Goal: Task Accomplishment & Management: Manage account settings

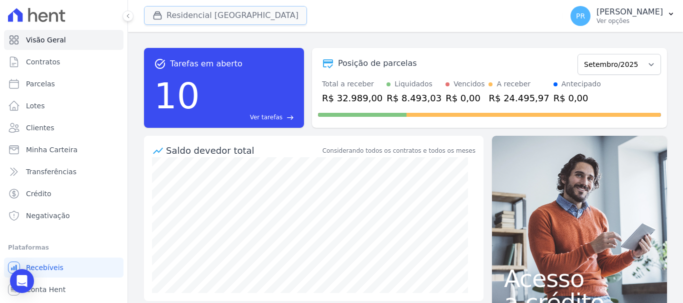
drag, startPoint x: 235, startPoint y: 13, endPoint x: 152, endPoint y: 36, distance: 86.3
click at [234, 13] on button "Residencial [GEOGRAPHIC_DATA]" at bounding box center [225, 15] width 163 height 19
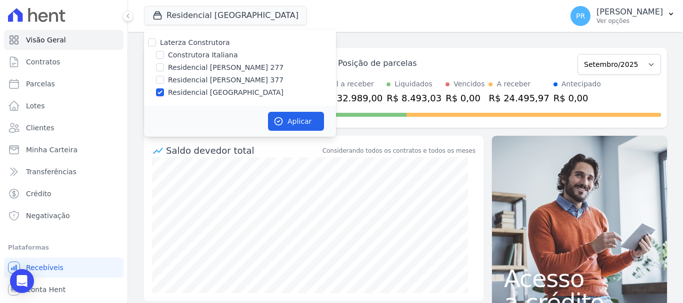
click at [171, 45] on label "Laterza Construtora" at bounding box center [195, 42] width 70 height 8
click at [156, 45] on input "Laterza Construtora" at bounding box center [152, 42] width 8 height 8
checkbox input "true"
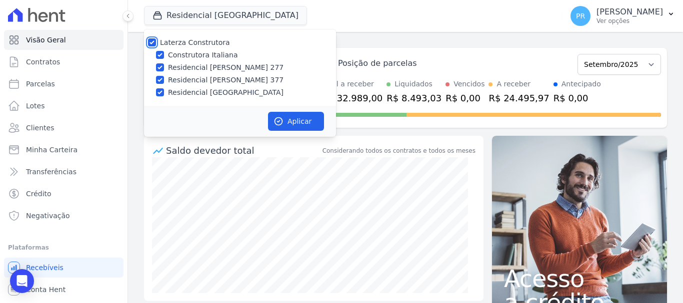
checkbox input "true"
click at [632, 21] on p "Ver opções" at bounding box center [629, 21] width 66 height 8
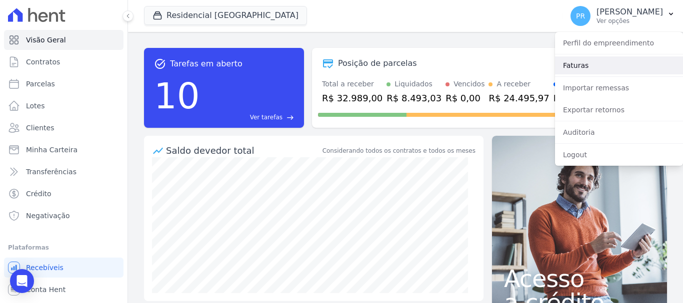
click at [593, 63] on link "Faturas" at bounding box center [619, 65] width 128 height 18
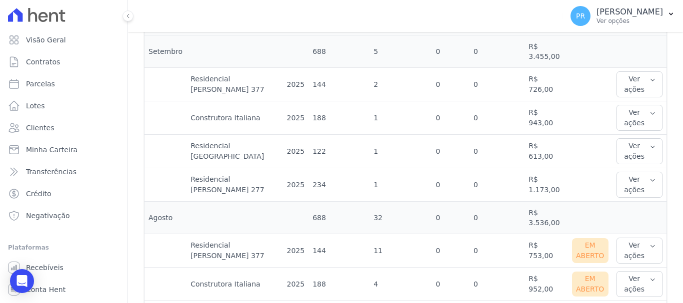
scroll to position [300, 0]
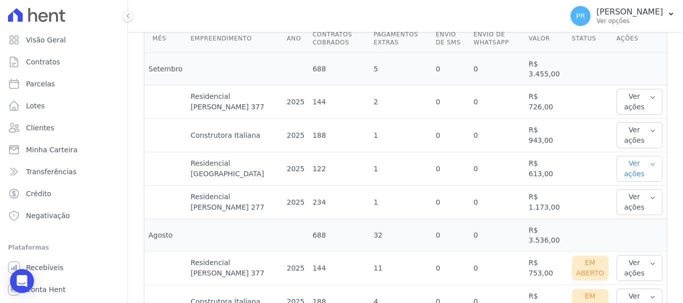
click at [646, 160] on button "Ver ações" at bounding box center [639, 169] width 46 height 26
click at [630, 184] on link "Ver detalhes" at bounding box center [642, 189] width 44 height 10
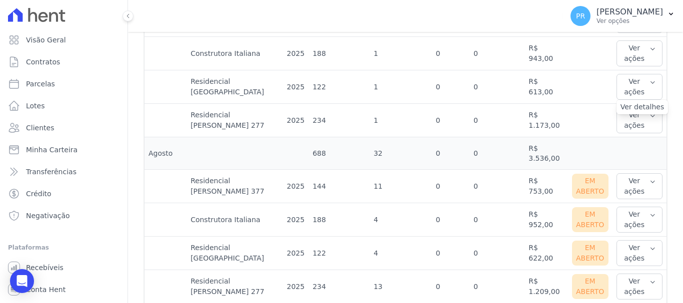
scroll to position [400, 0]
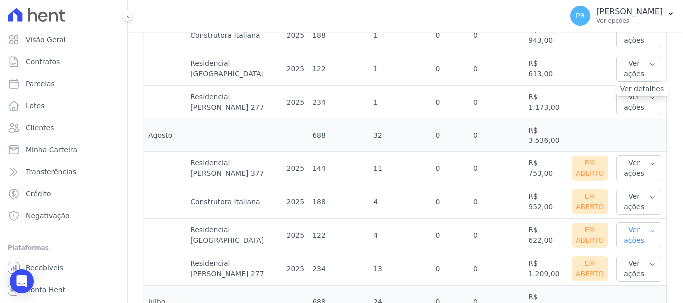
click at [649, 227] on icon "button" at bounding box center [652, 231] width 6 height 8
click at [634, 263] on link "Ver boleto" at bounding box center [657, 268] width 74 height 10
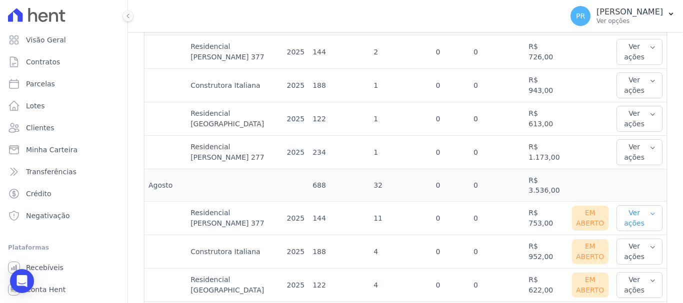
scroll to position [400, 0]
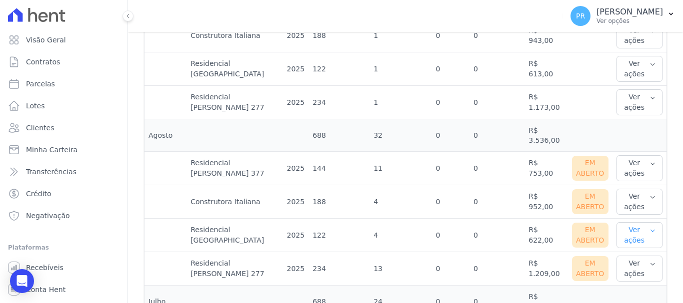
click at [643, 222] on button "Ver ações" at bounding box center [639, 235] width 46 height 26
click at [633, 275] on link "Nota fiscal eletrônica" at bounding box center [657, 280] width 74 height 10
click at [612, 286] on td at bounding box center [639, 302] width 54 height 32
click at [649, 260] on icon "button" at bounding box center [652, 264] width 6 height 8
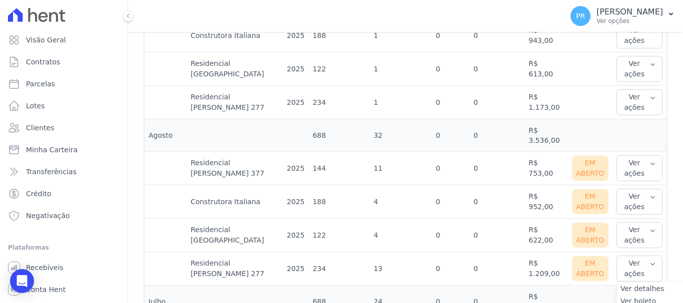
click at [345, 119] on td "688" at bounding box center [338, 135] width 61 height 32
click at [649, 260] on icon "button" at bounding box center [652, 264] width 6 height 8
click at [636, 296] on link "Ver boleto" at bounding box center [657, 301] width 74 height 10
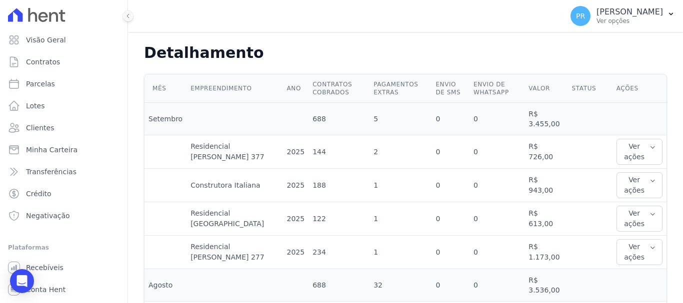
scroll to position [300, 0]
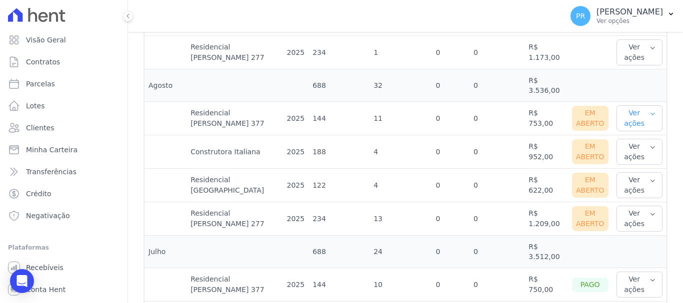
drag, startPoint x: 646, startPoint y: 107, endPoint x: 633, endPoint y: 142, distance: 38.0
click at [646, 107] on button "Ver ações" at bounding box center [639, 118] width 46 height 26
click at [629, 158] on link "Nota fiscal eletrônica" at bounding box center [657, 163] width 74 height 10
click at [629, 146] on link "Ver boleto" at bounding box center [657, 151] width 74 height 10
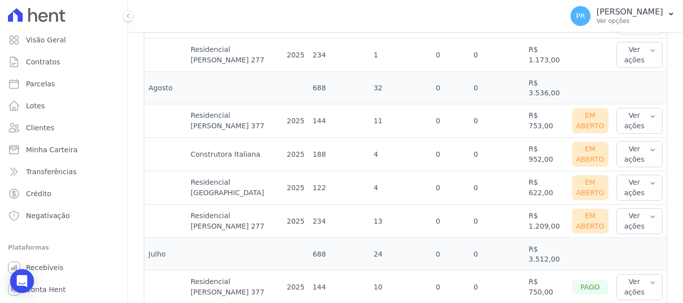
scroll to position [450, 0]
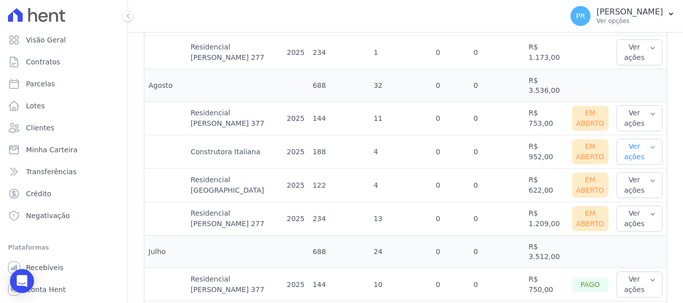
click at [651, 139] on button "Ver ações" at bounding box center [639, 152] width 46 height 26
click at [640, 192] on link "Nota fiscal eletrônica" at bounding box center [657, 197] width 74 height 10
click at [652, 179] on link "Ver boleto" at bounding box center [657, 184] width 74 height 10
